Goal: Information Seeking & Learning: Understand process/instructions

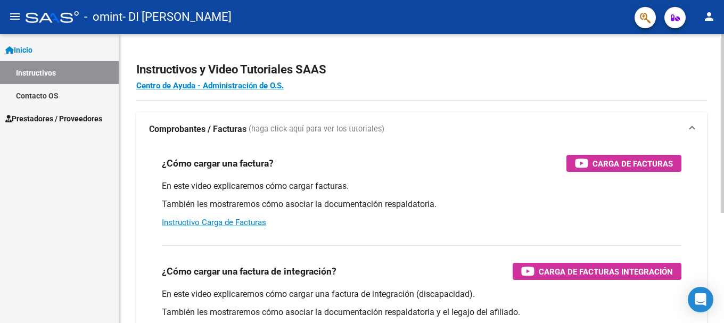
click at [402, 253] on div "¿Cómo cargar una factura de integración? Carga de Facturas Integración En este …" at bounding box center [421, 291] width 545 height 108
drag, startPoint x: 533, startPoint y: 5, endPoint x: 553, endPoint y: 89, distance: 86.4
click at [553, 89] on h4 "Centro de Ayuda - Administración de O.S." at bounding box center [421, 86] width 571 height 12
